Goal: Check status

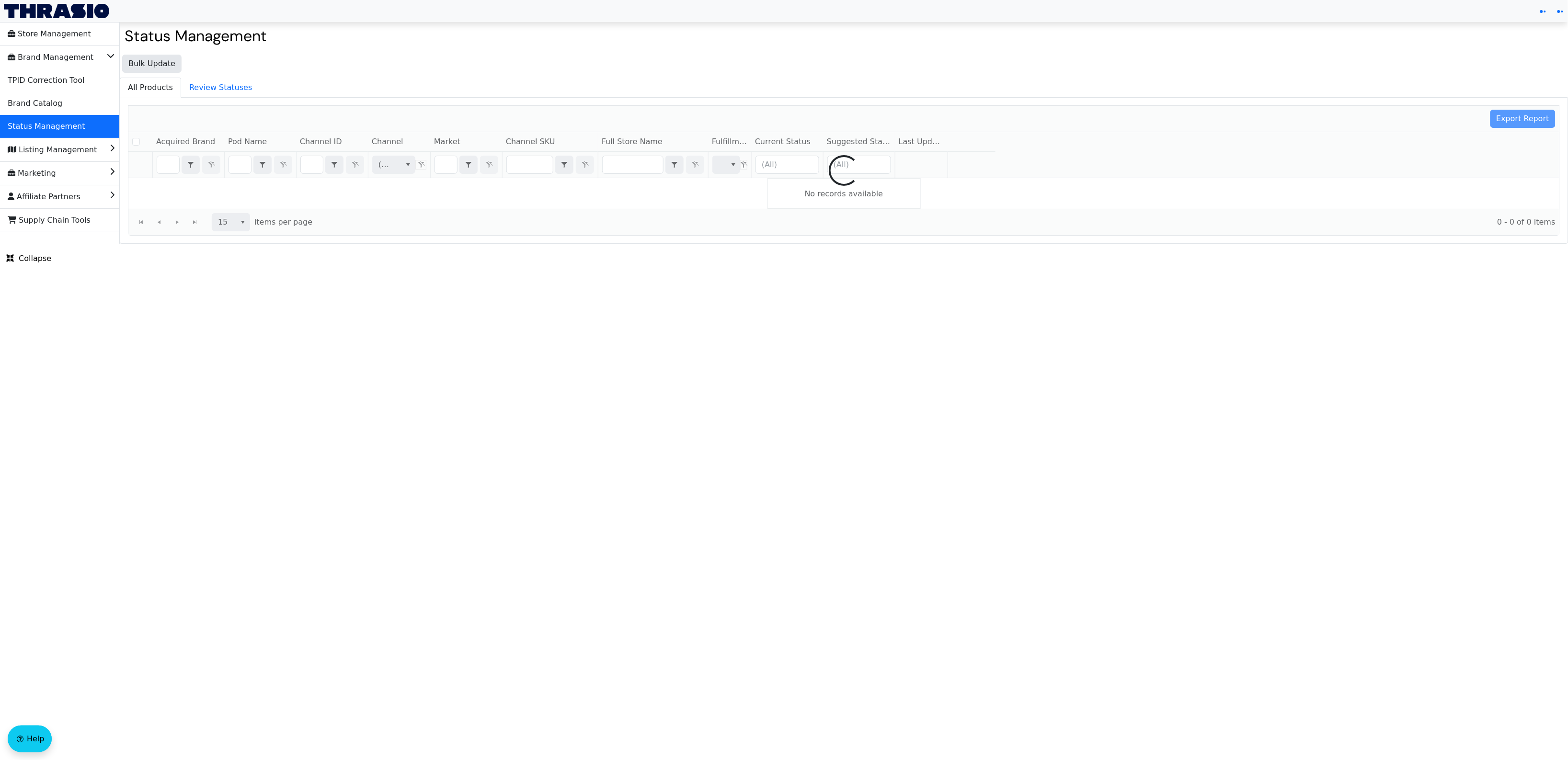
checkbox input "false"
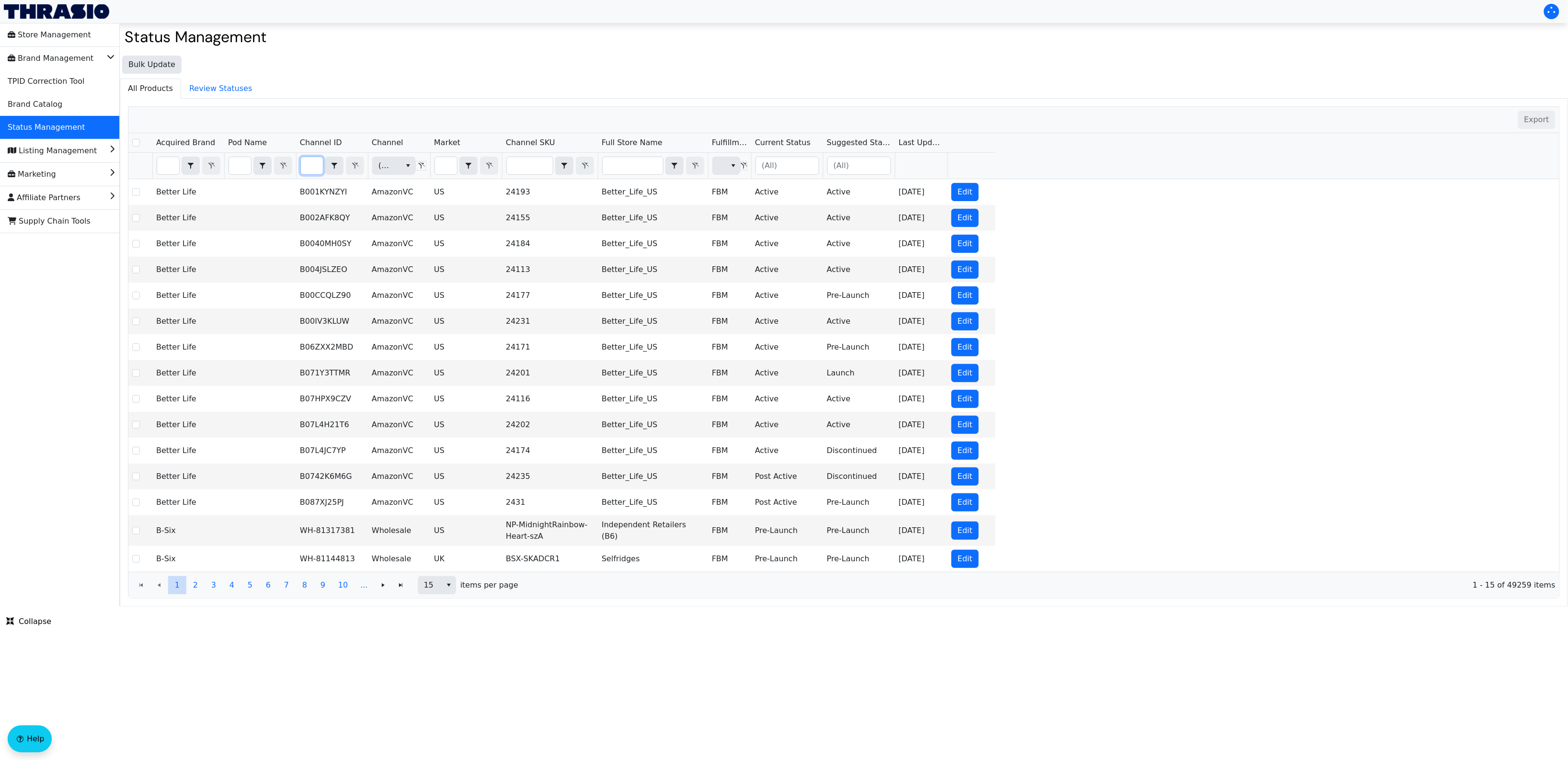
click at [309, 165] on input "Filter" at bounding box center [311, 166] width 22 height 17
type input "B000RQ2AAU"
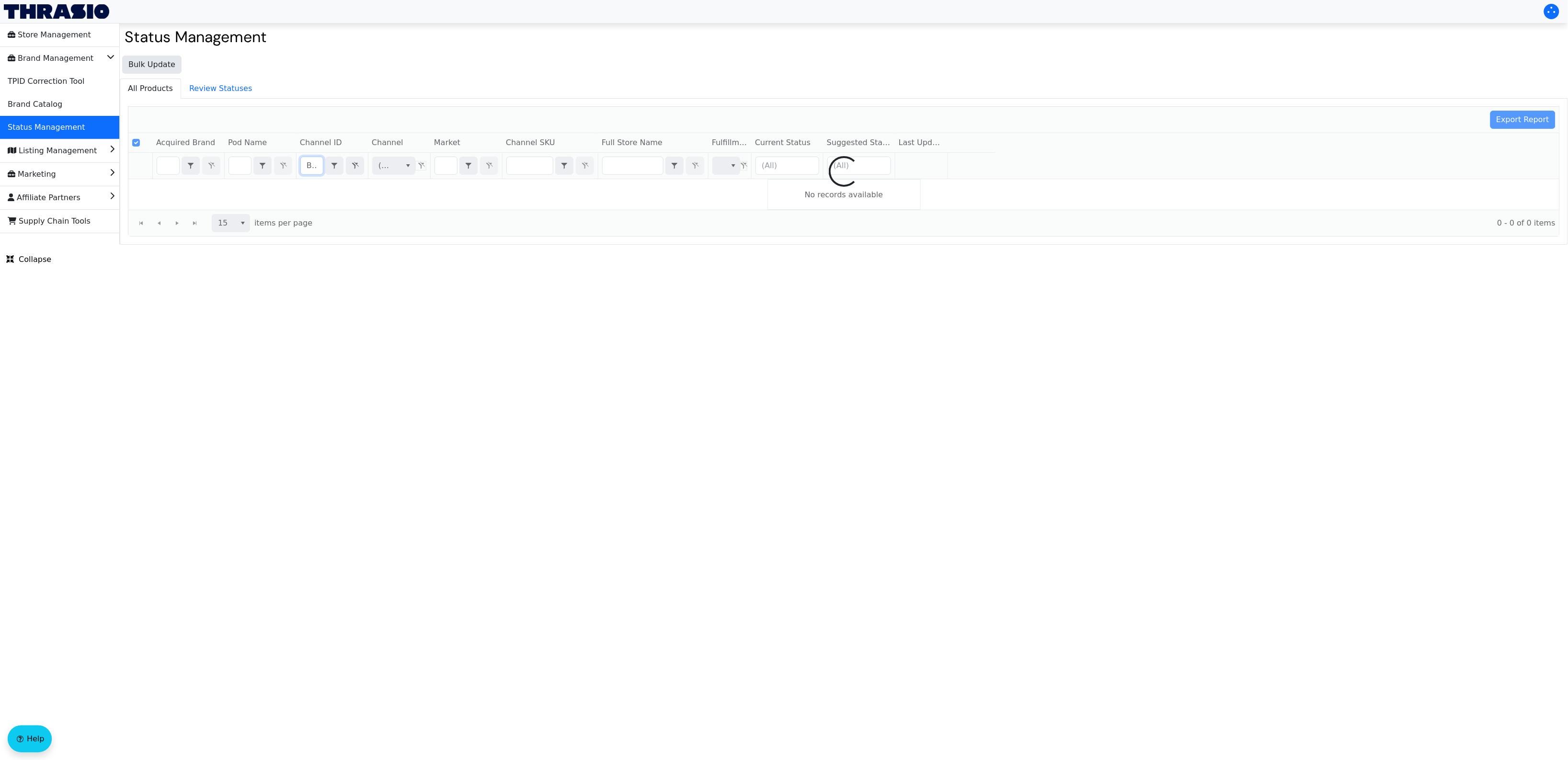
scroll to position [0, 41]
checkbox input "false"
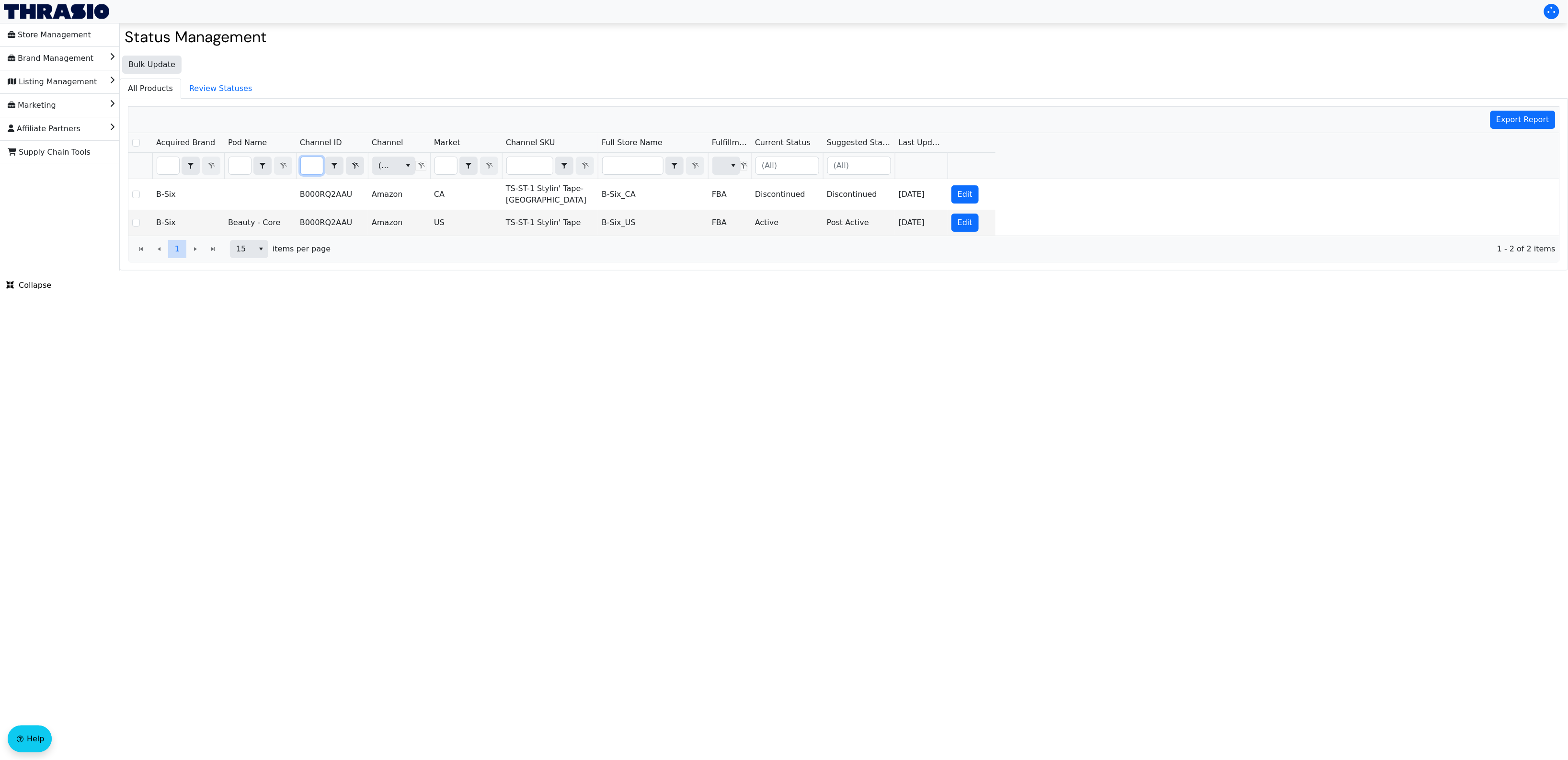
type input "B000RQ2AAU"
click at [540, 113] on div "Export Report" at bounding box center [844, 120] width 1431 height 27
click at [540, 216] on td "TS-ST-1 Stylin' Tape" at bounding box center [550, 222] width 96 height 26
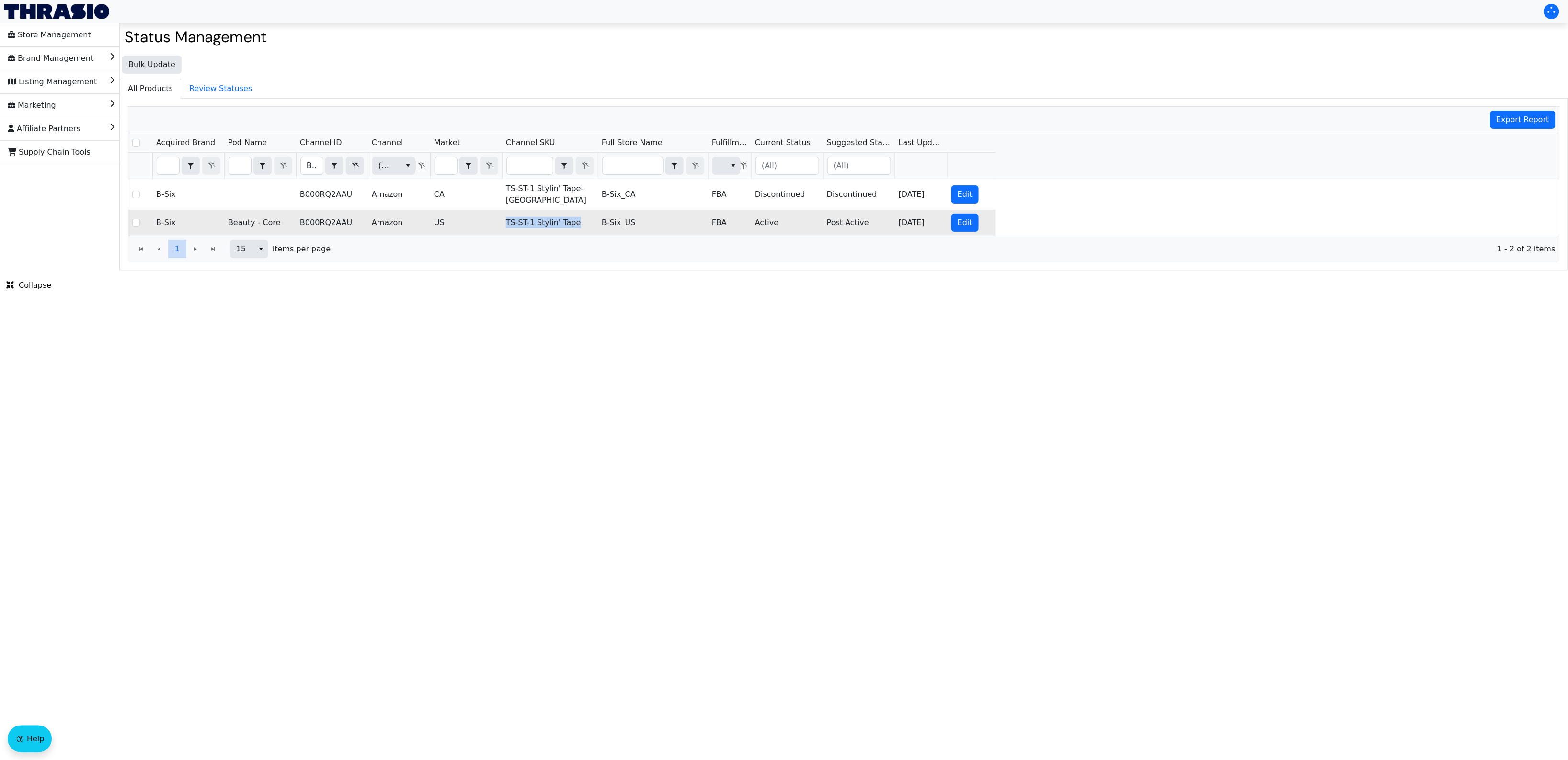
click at [540, 216] on td "TS-ST-1 Stylin' Tape" at bounding box center [550, 222] width 96 height 26
copy td "TS-ST-1 Stylin' Tape"
